Goal: Transaction & Acquisition: Book appointment/travel/reservation

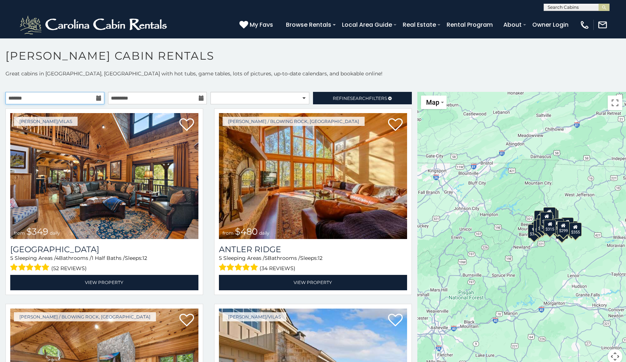
click at [44, 100] on input "text" at bounding box center [54, 98] width 99 height 12
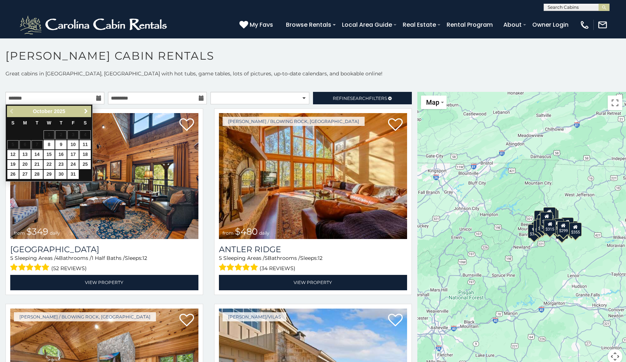
click at [86, 111] on span "Next" at bounding box center [86, 111] width 6 height 6
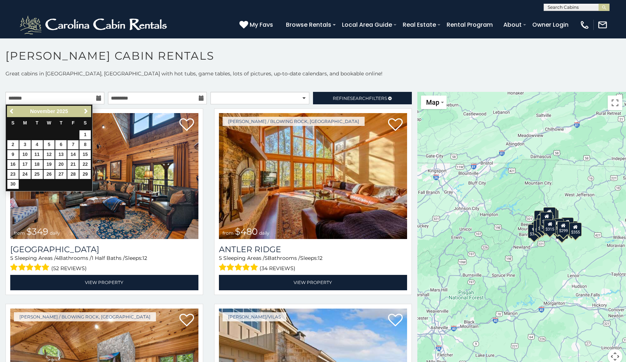
click at [75, 141] on link "7" at bounding box center [72, 144] width 11 height 9
type input "**********"
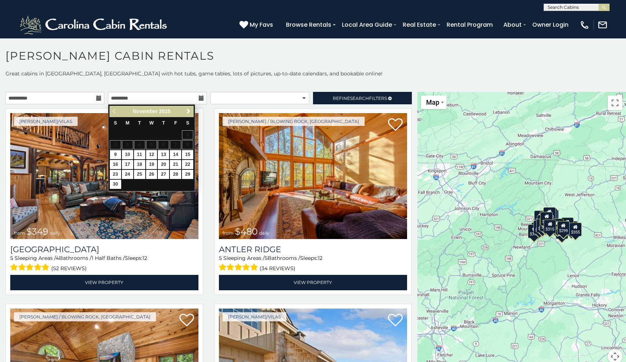
click at [120, 154] on link "9" at bounding box center [115, 154] width 11 height 9
type input "**********"
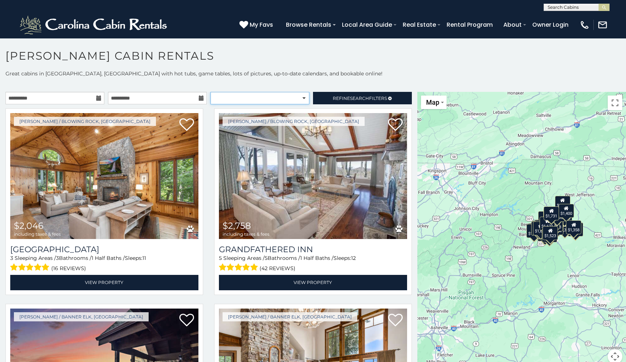
select select "**********"
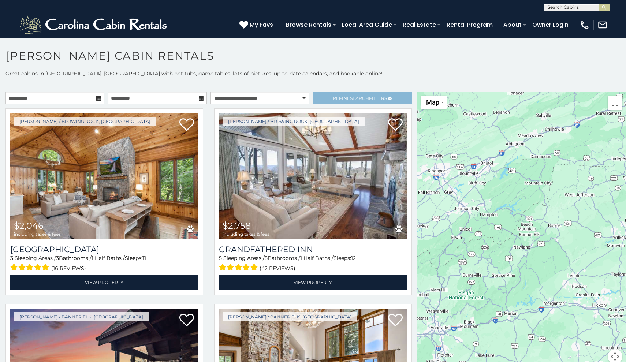
click at [337, 99] on span "Refine Search Filters" at bounding box center [360, 98] width 54 height 5
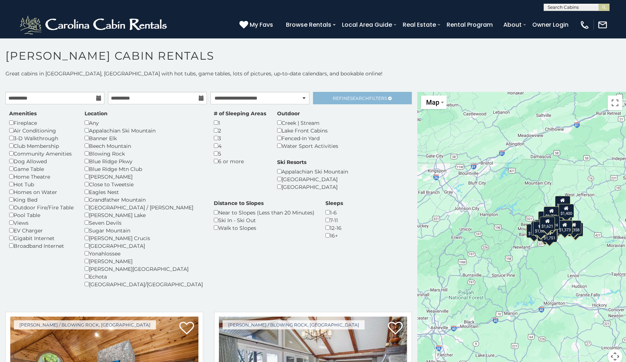
click at [348, 99] on span "Refine Search Filters" at bounding box center [360, 98] width 54 height 5
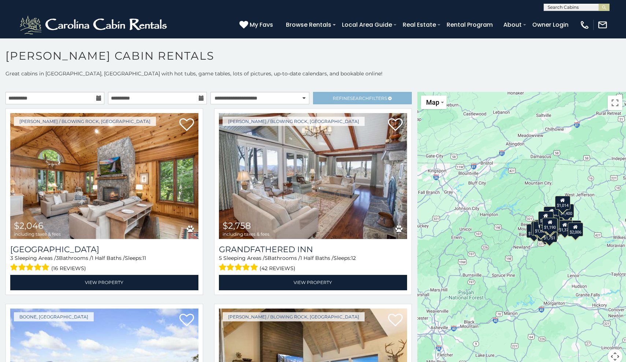
click at [337, 97] on span "Refine Search Filters" at bounding box center [360, 98] width 54 height 5
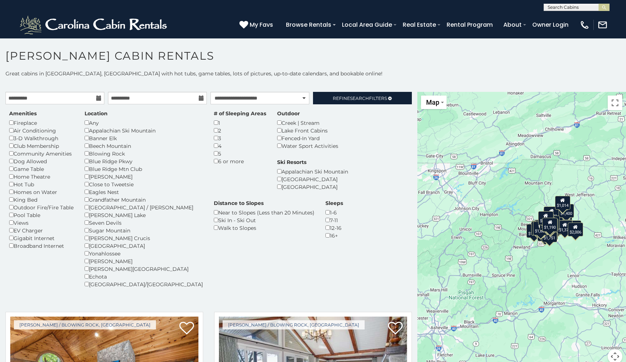
click at [208, 122] on div "# of Sleeping Areas 1 2 3 4 5 6 or more" at bounding box center [239, 137] width 63 height 55
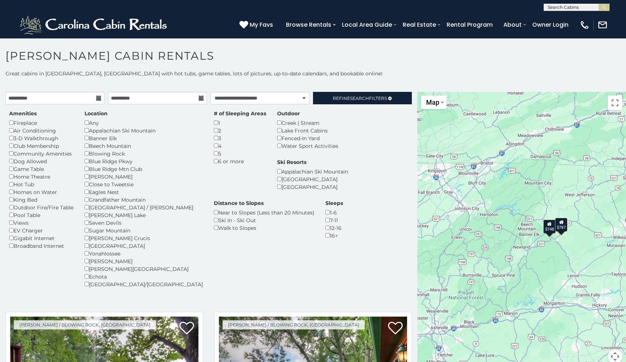
click at [338, 75] on p "Great cabins in [GEOGRAPHIC_DATA], [GEOGRAPHIC_DATA] with hot tubs, game tables…" at bounding box center [313, 73] width 626 height 7
click at [389, 62] on h1 "[PERSON_NAME] Cabin Rentals" at bounding box center [313, 59] width 626 height 21
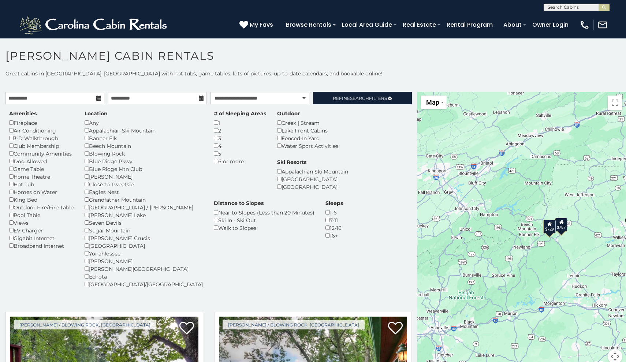
click at [410, 71] on p "Great cabins in [GEOGRAPHIC_DATA], [GEOGRAPHIC_DATA] with hot tubs, game tables…" at bounding box center [313, 73] width 626 height 7
click at [356, 93] on link "Refine Search Filters" at bounding box center [362, 98] width 99 height 12
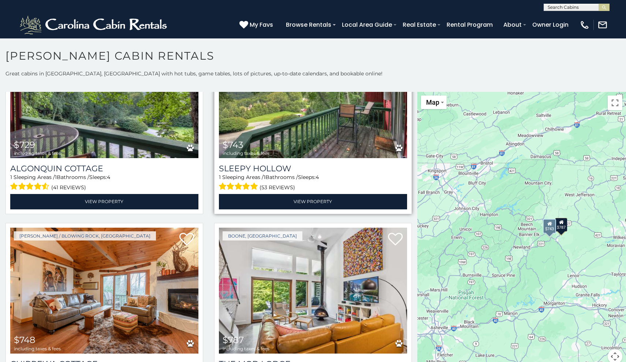
scroll to position [82, 0]
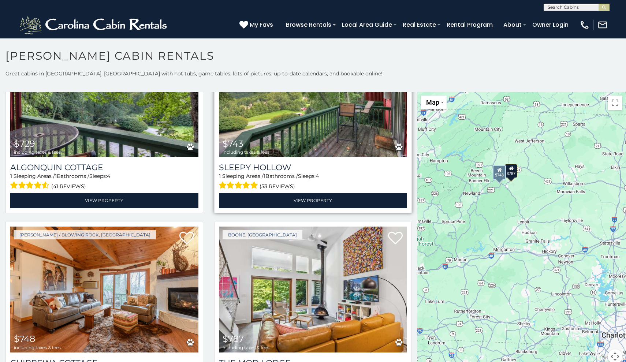
drag, startPoint x: 453, startPoint y: 165, endPoint x: 402, endPoint y: 110, distance: 74.6
click at [402, 92] on main "**********" at bounding box center [313, 92] width 626 height 0
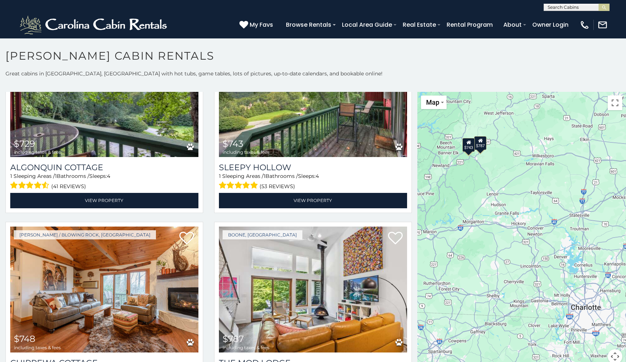
drag, startPoint x: 472, startPoint y: 267, endPoint x: 440, endPoint y: 240, distance: 42.1
click at [440, 240] on div "$729 $743 $748 $787" at bounding box center [521, 232] width 209 height 281
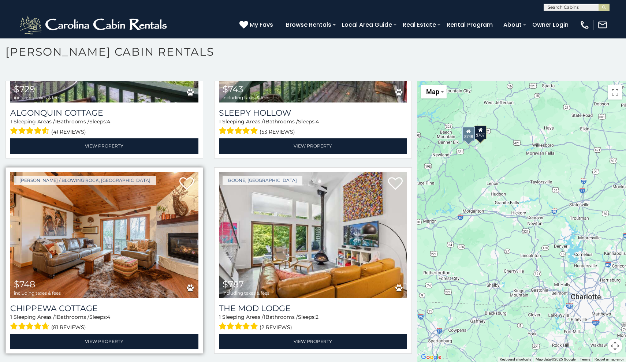
scroll to position [4, 0]
